Goal: Task Accomplishment & Management: Use online tool/utility

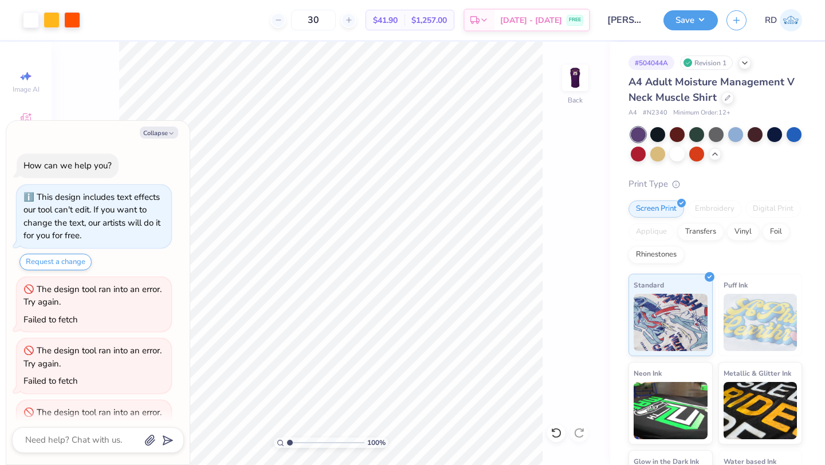
scroll to position [161, 0]
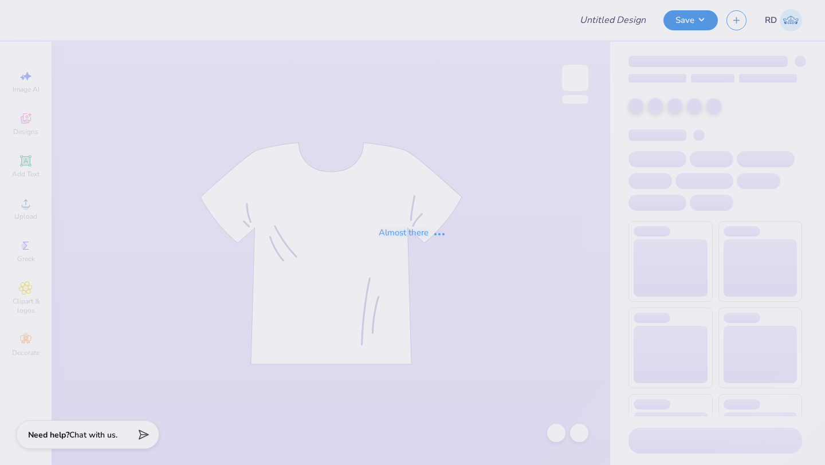
type input "[PERSON_NAME] : [GEOGRAPHIC_DATA]"
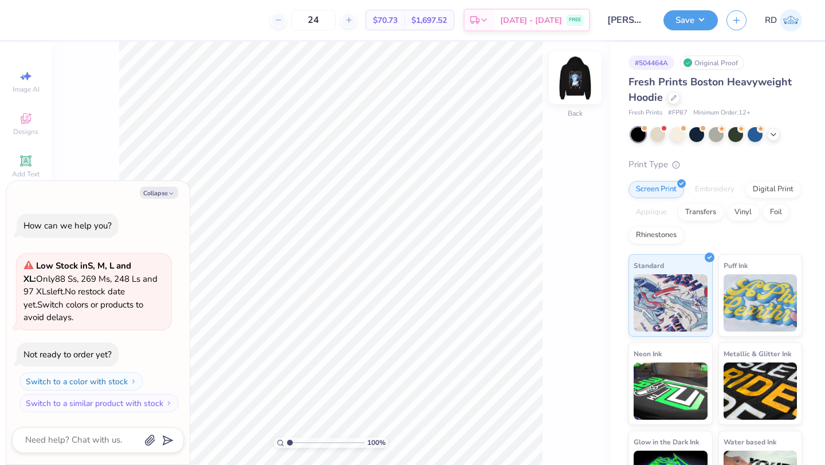
click at [583, 82] on img at bounding box center [575, 78] width 46 height 46
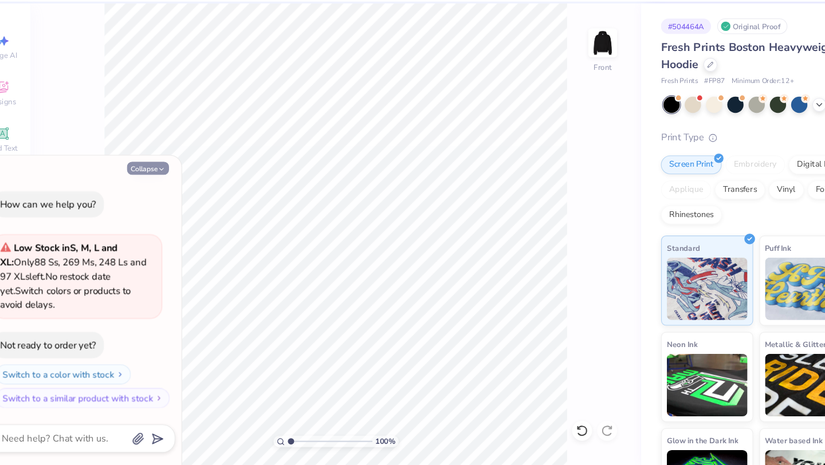
click at [175, 190] on button "Collapse" at bounding box center [159, 193] width 38 height 12
type textarea "x"
